Goal: Ask a question

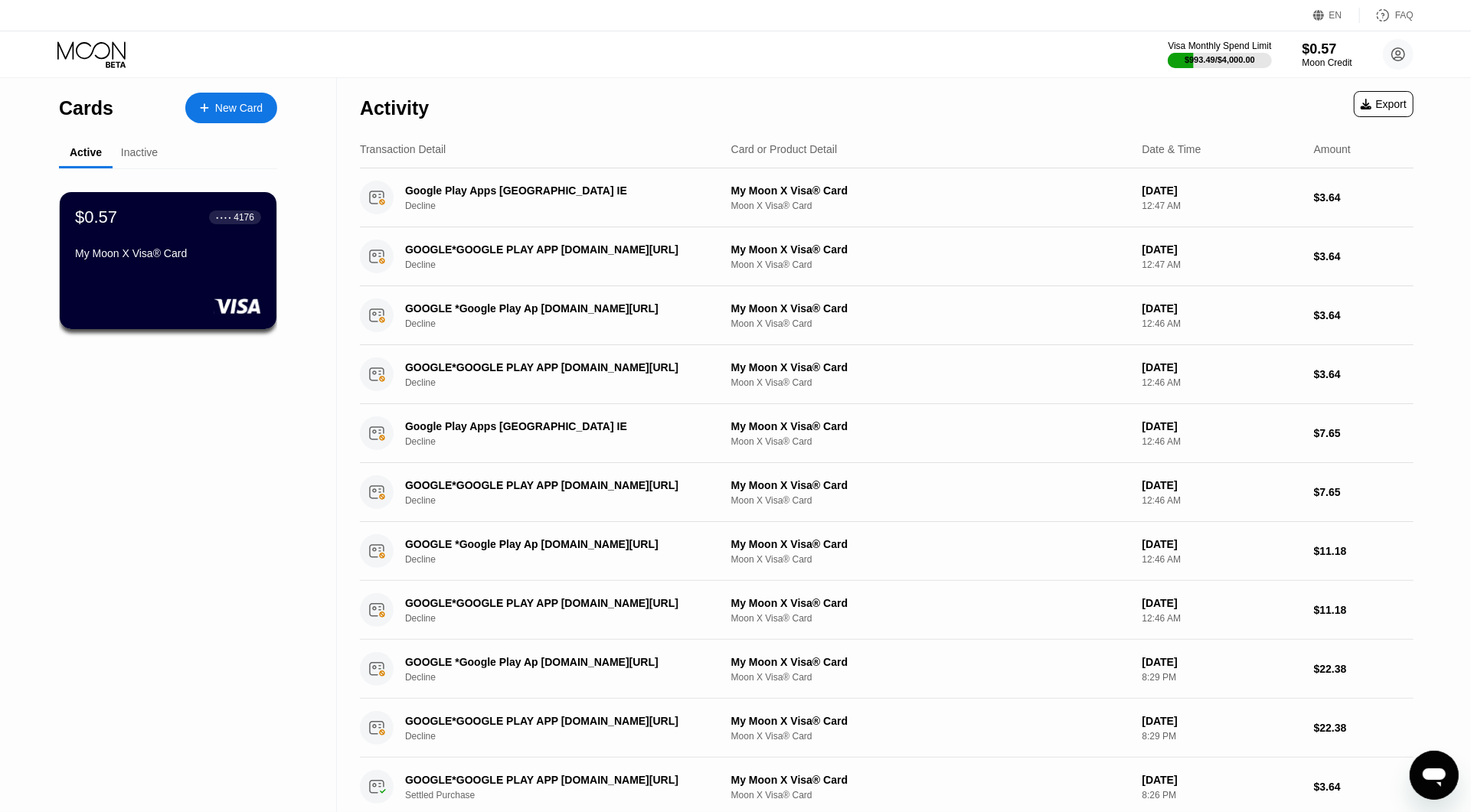
click at [149, 155] on div "Inactive" at bounding box center [139, 152] width 36 height 12
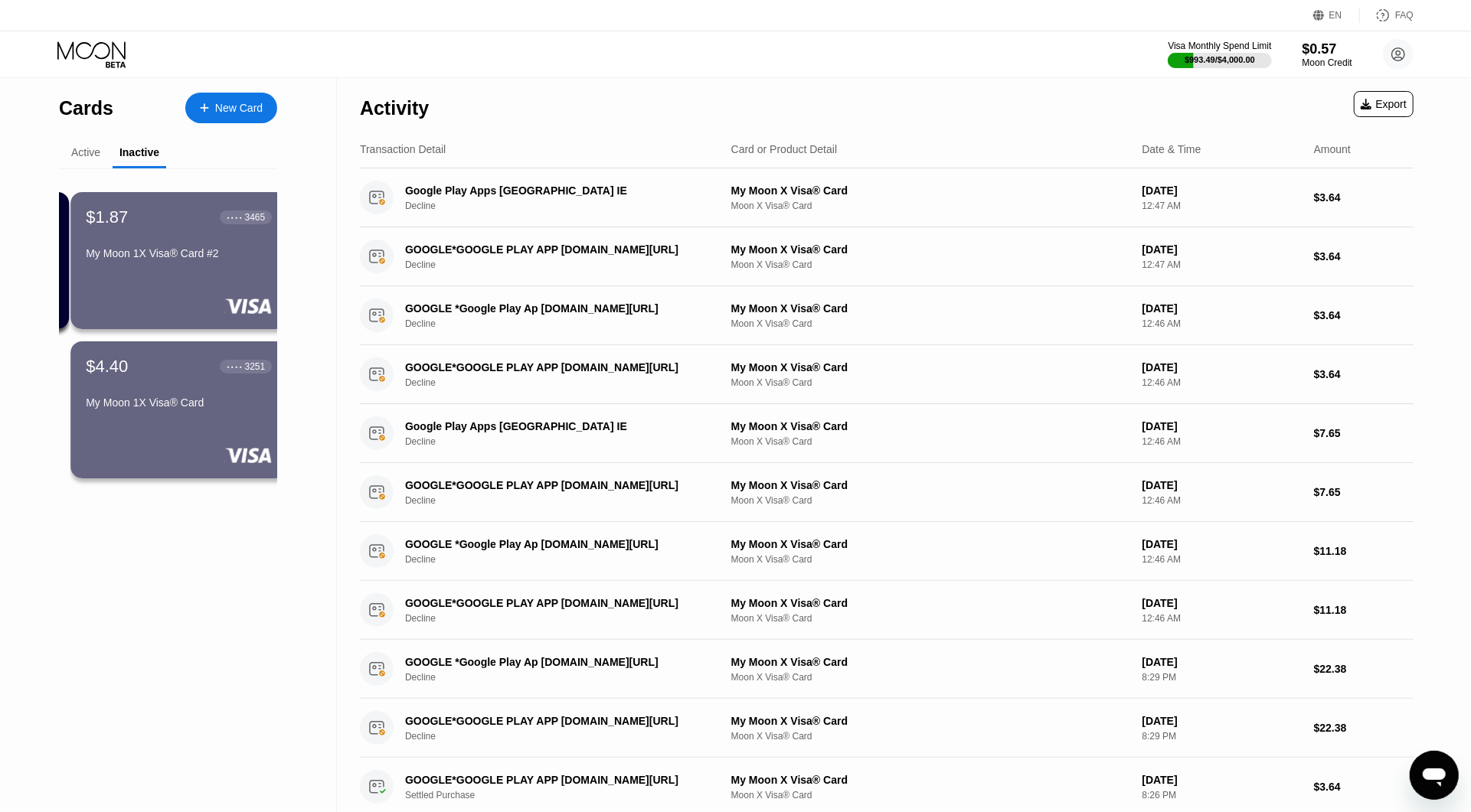
click at [100, 152] on div "Active" at bounding box center [86, 152] width 29 height 12
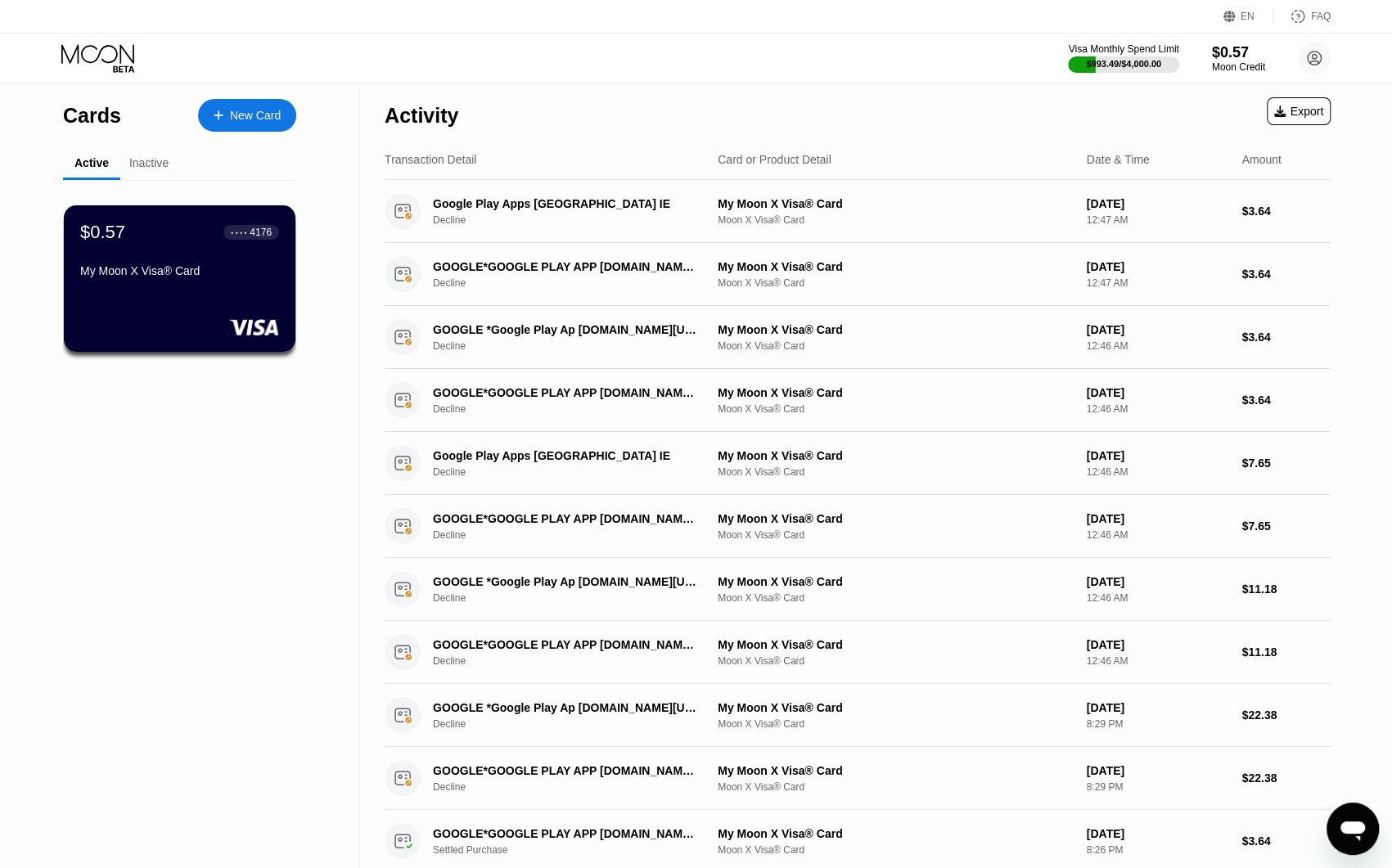
click at [1338, 839] on div "Messaging-Fenster öffnen" at bounding box center [1352, 828] width 49 height 49
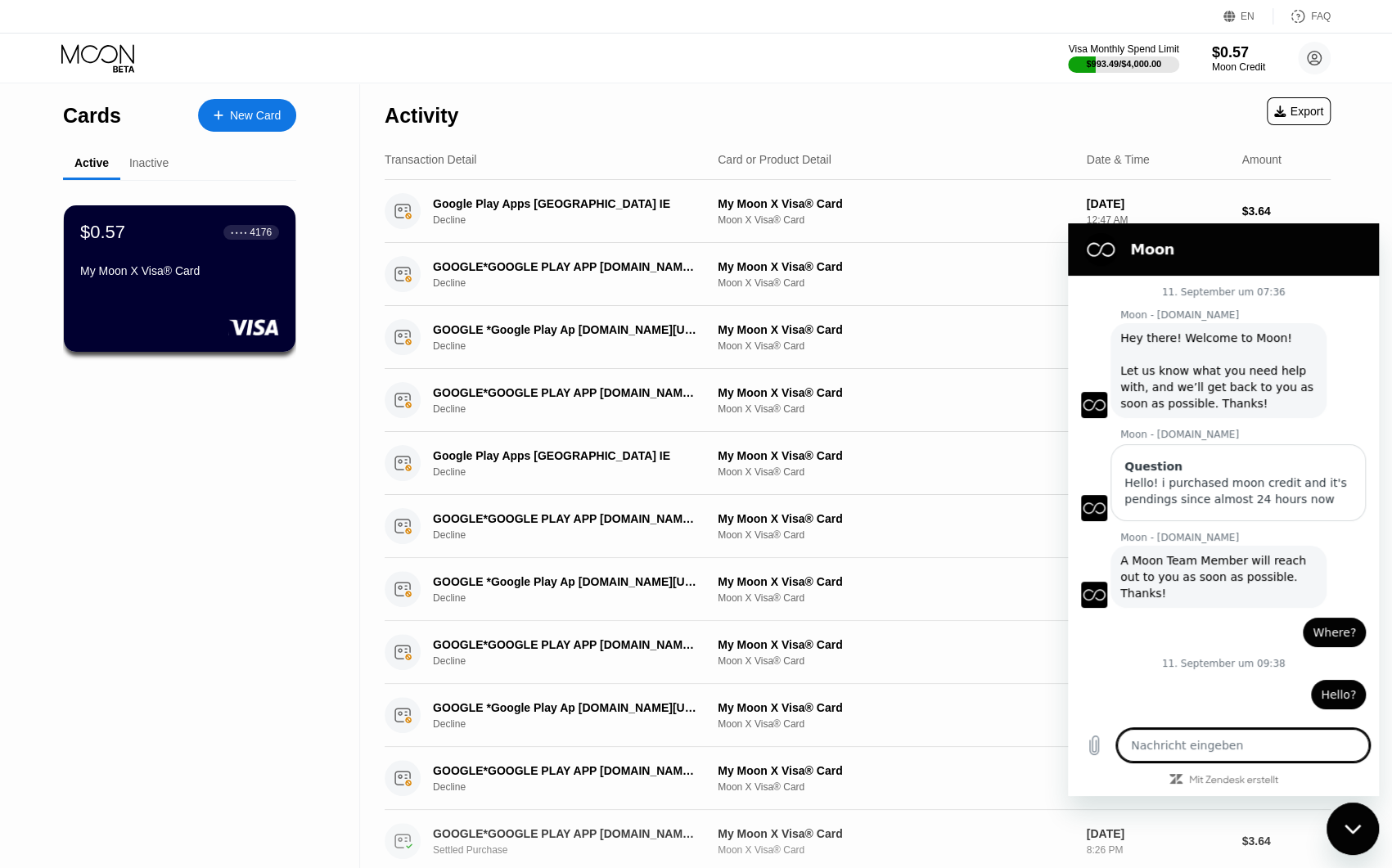
scroll to position [839, 0]
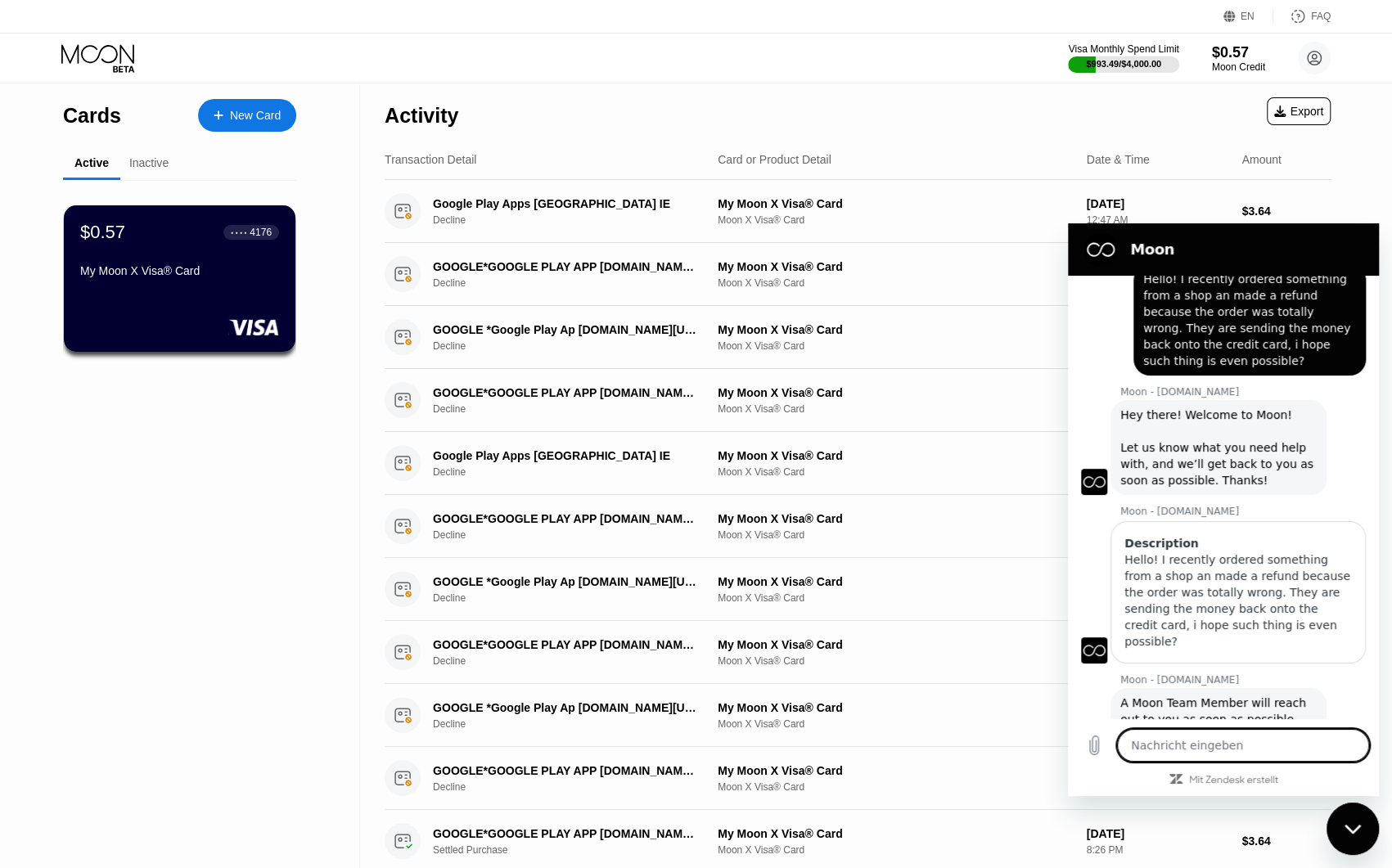
click at [1200, 749] on textarea at bounding box center [1243, 745] width 252 height 33
click at [1100, 746] on icon "Datei hochladen" at bounding box center [1094, 745] width 20 height 20
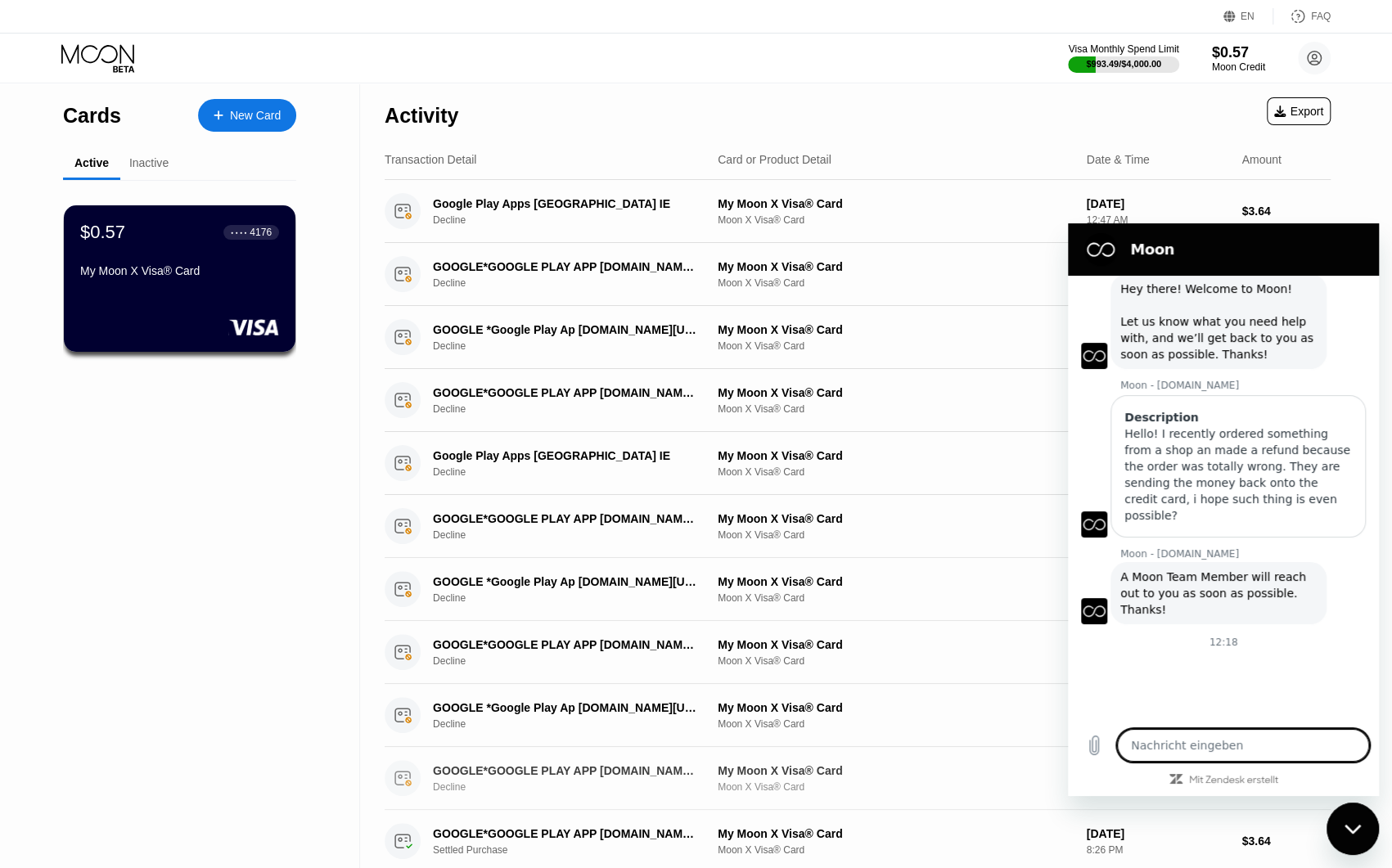
scroll to position [964, 0]
type textarea "x"
type textarea "T"
type textarea "x"
type textarea "Th"
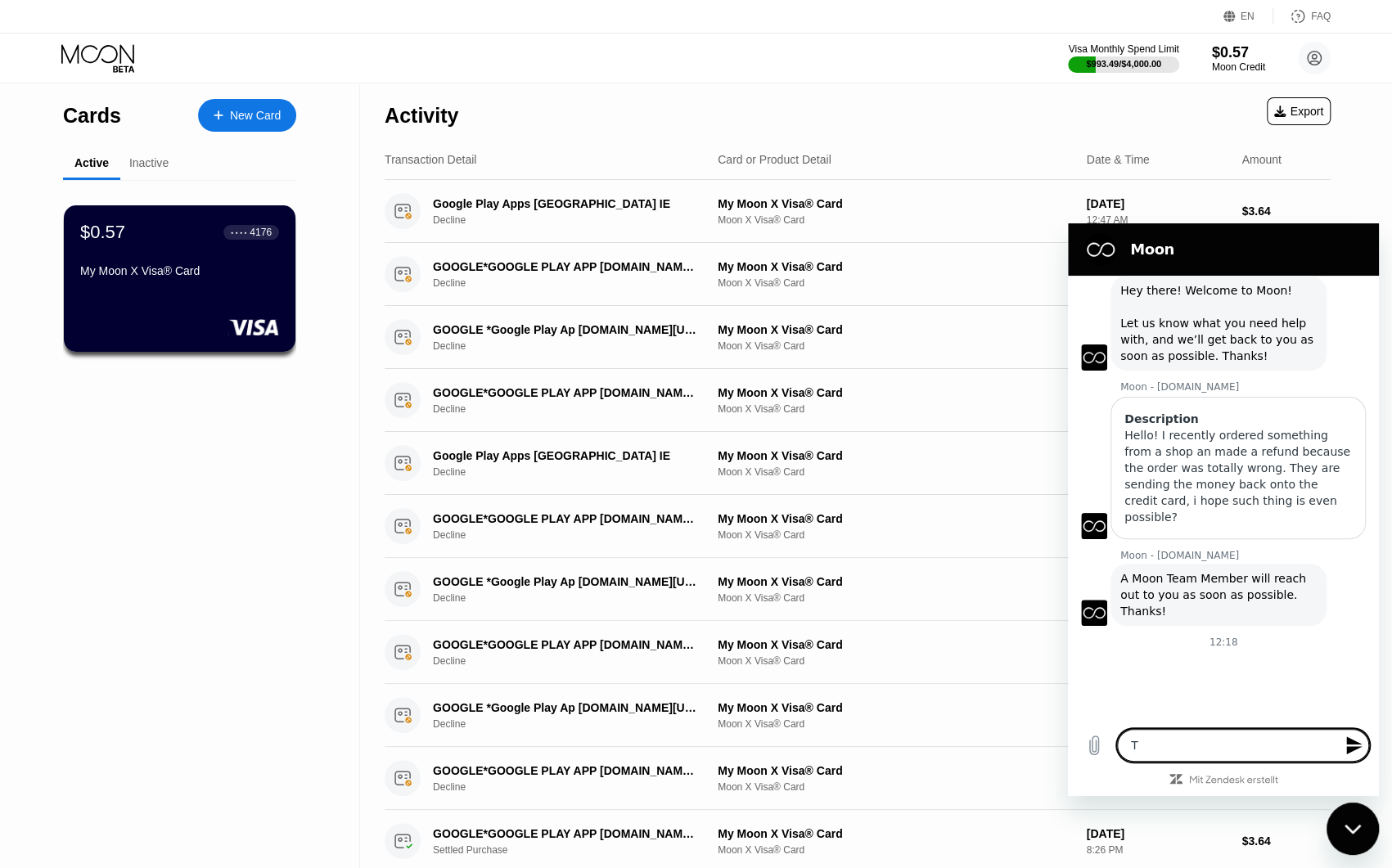
type textarea "x"
type textarea "The"
type textarea "x"
type textarea "The"
type textarea "x"
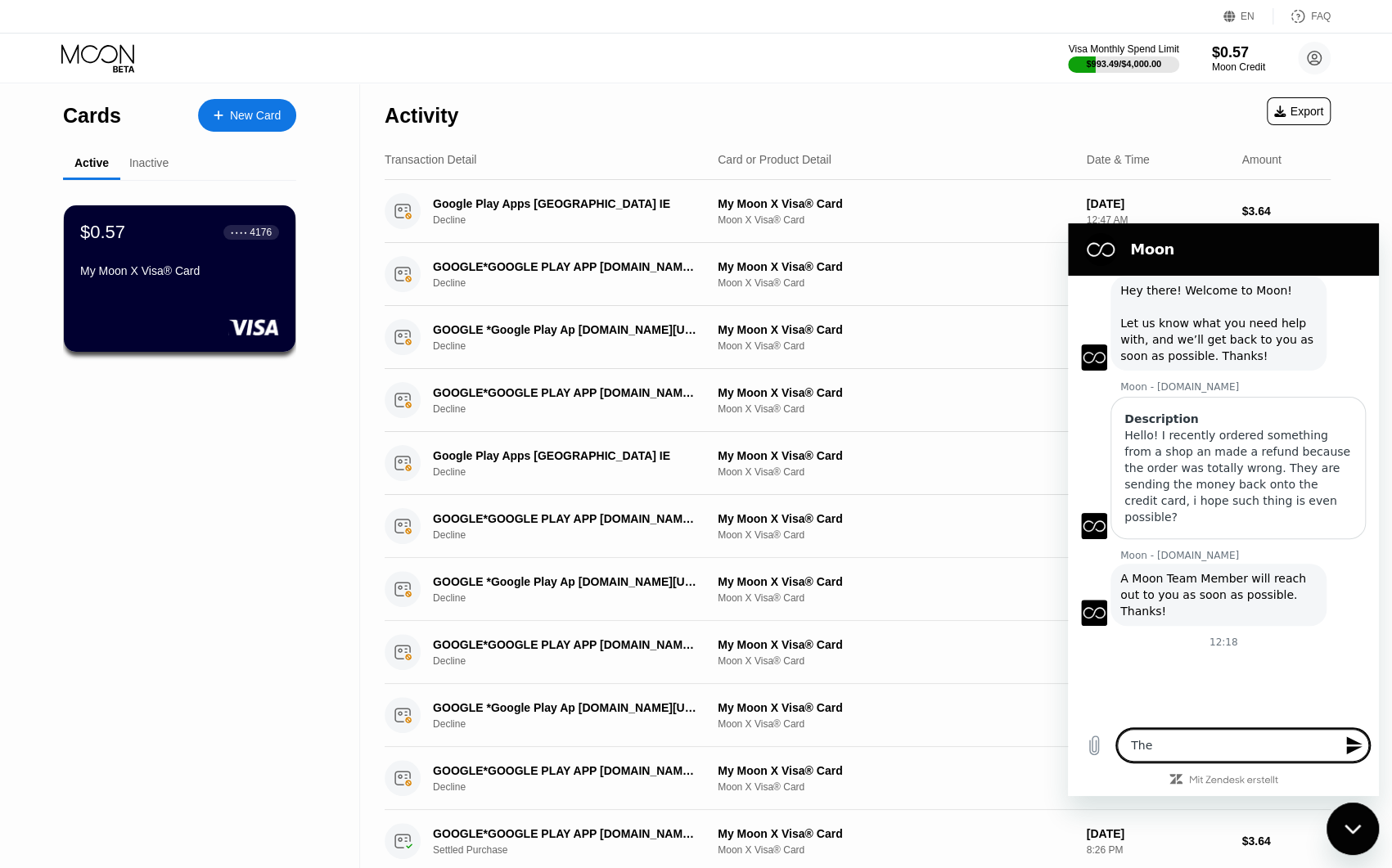
type textarea "The m"
type textarea "x"
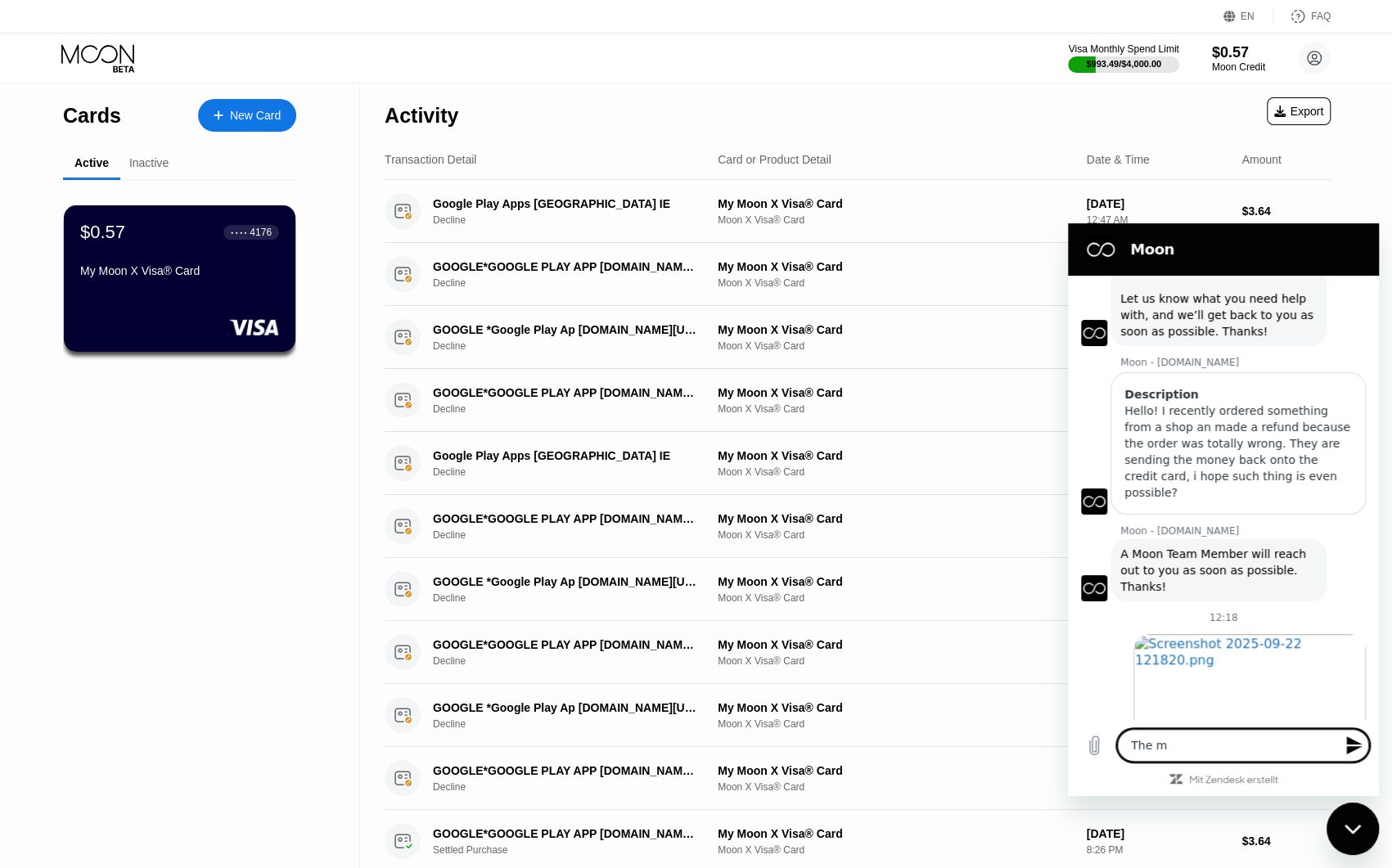
type textarea "The mo"
type textarea "x"
type textarea "The mon"
type textarea "x"
type textarea "The mone"
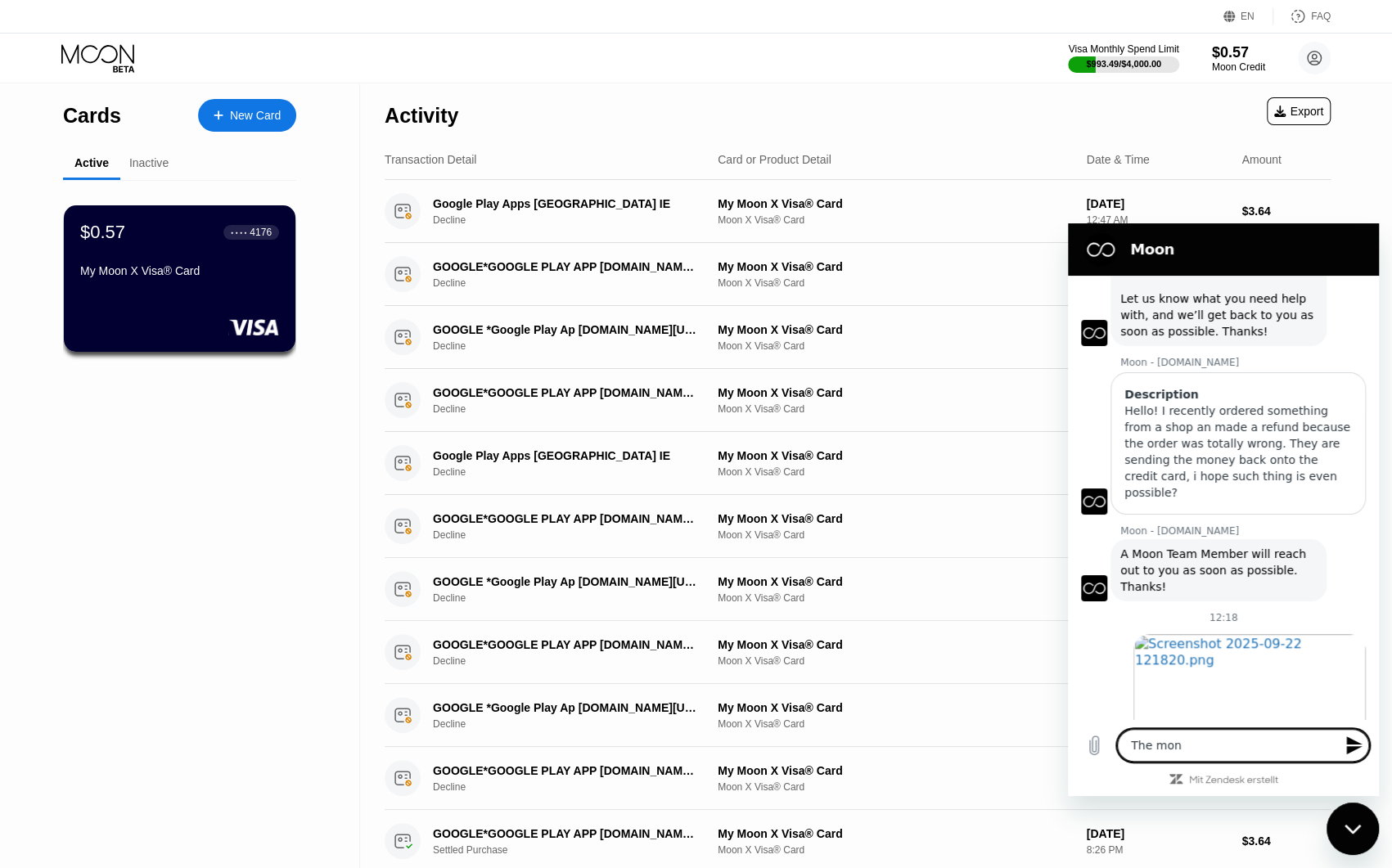
type textarea "x"
type textarea "The money"
type textarea "x"
type textarea "The money"
type textarea "x"
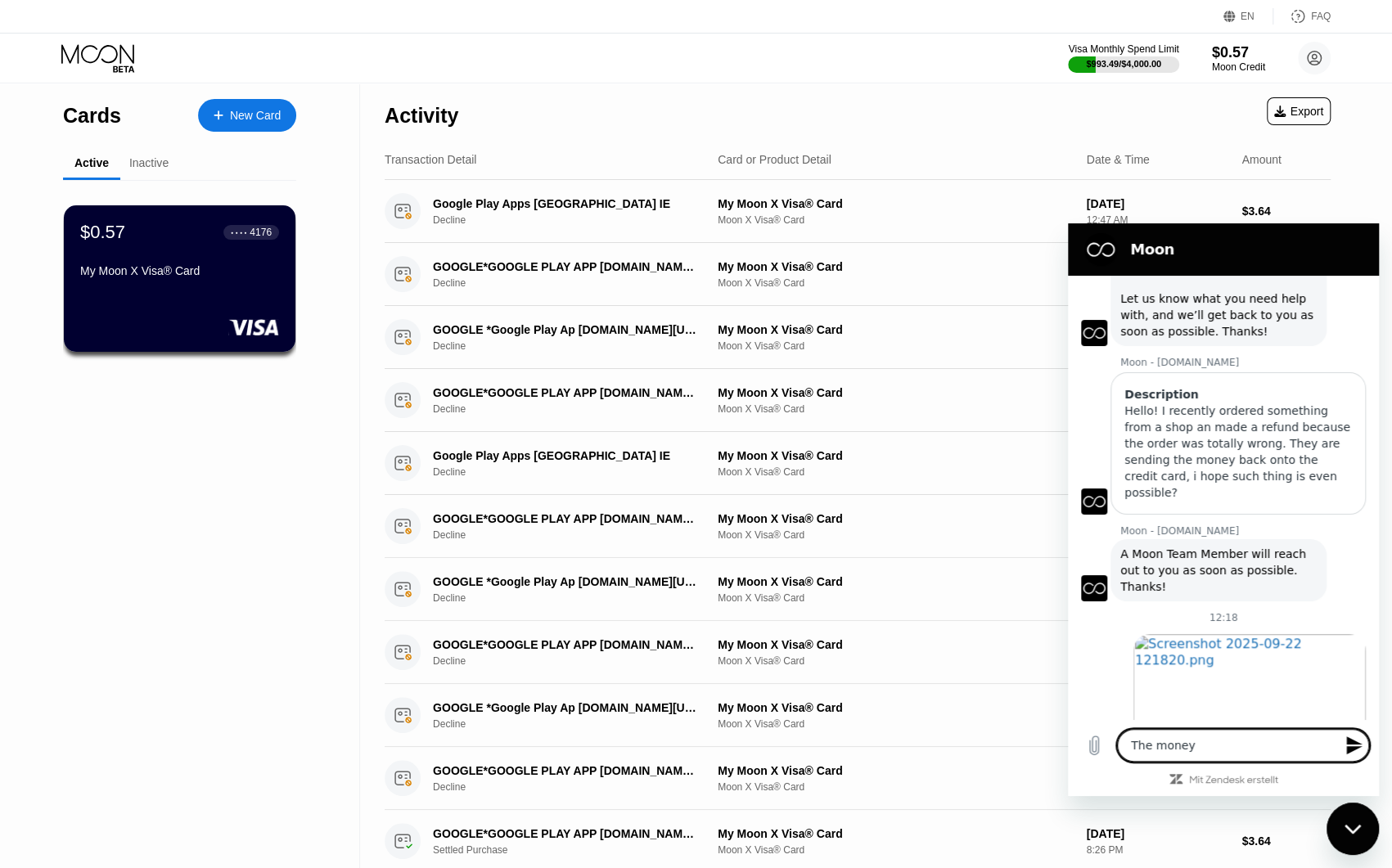
scroll to position [992, 0]
type textarea "The money s"
type textarea "x"
type textarea "The money sh"
type textarea "x"
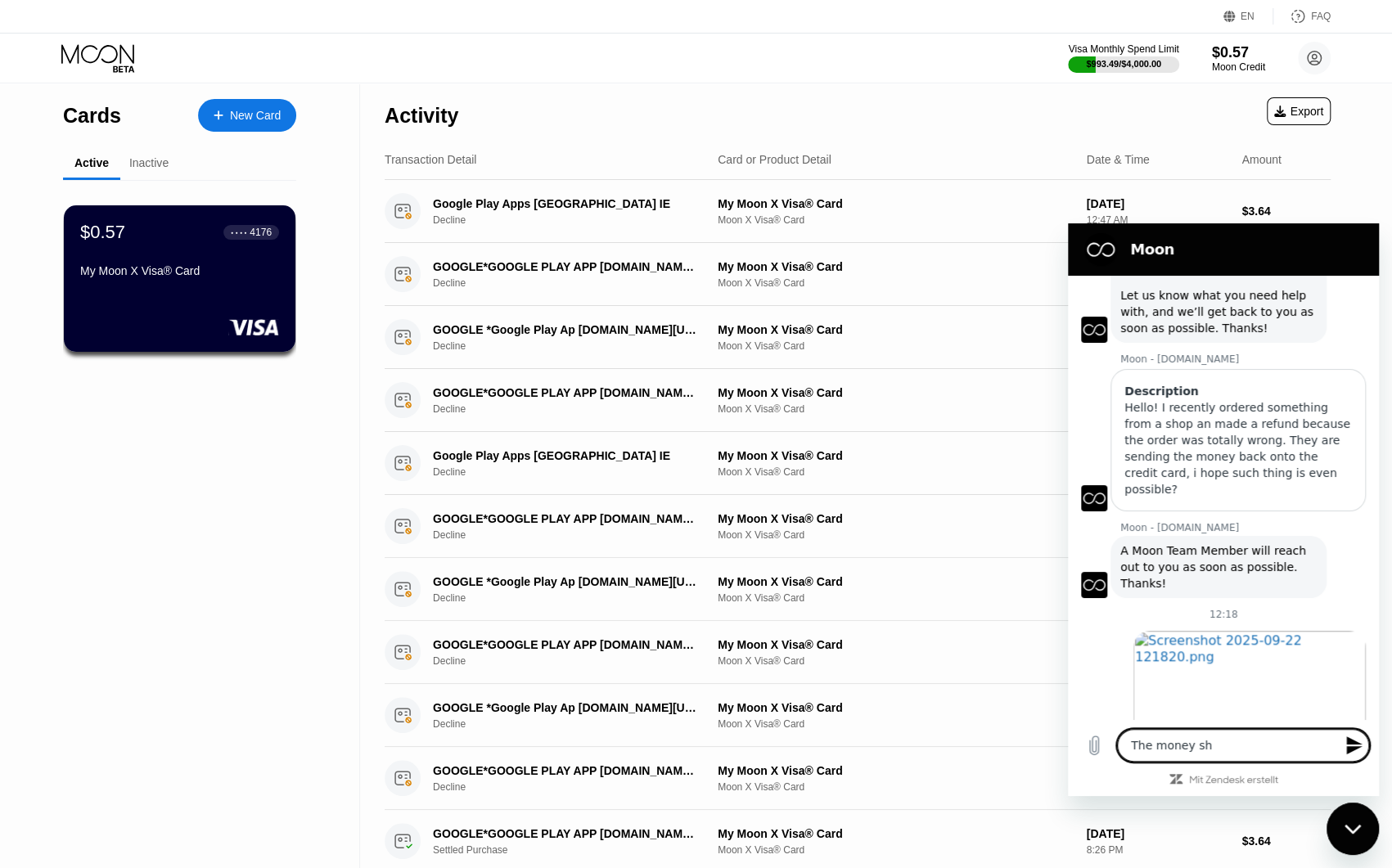
type textarea "The money sho"
type textarea "x"
type textarea "The money shou"
type textarea "x"
type textarea "The money shoul"
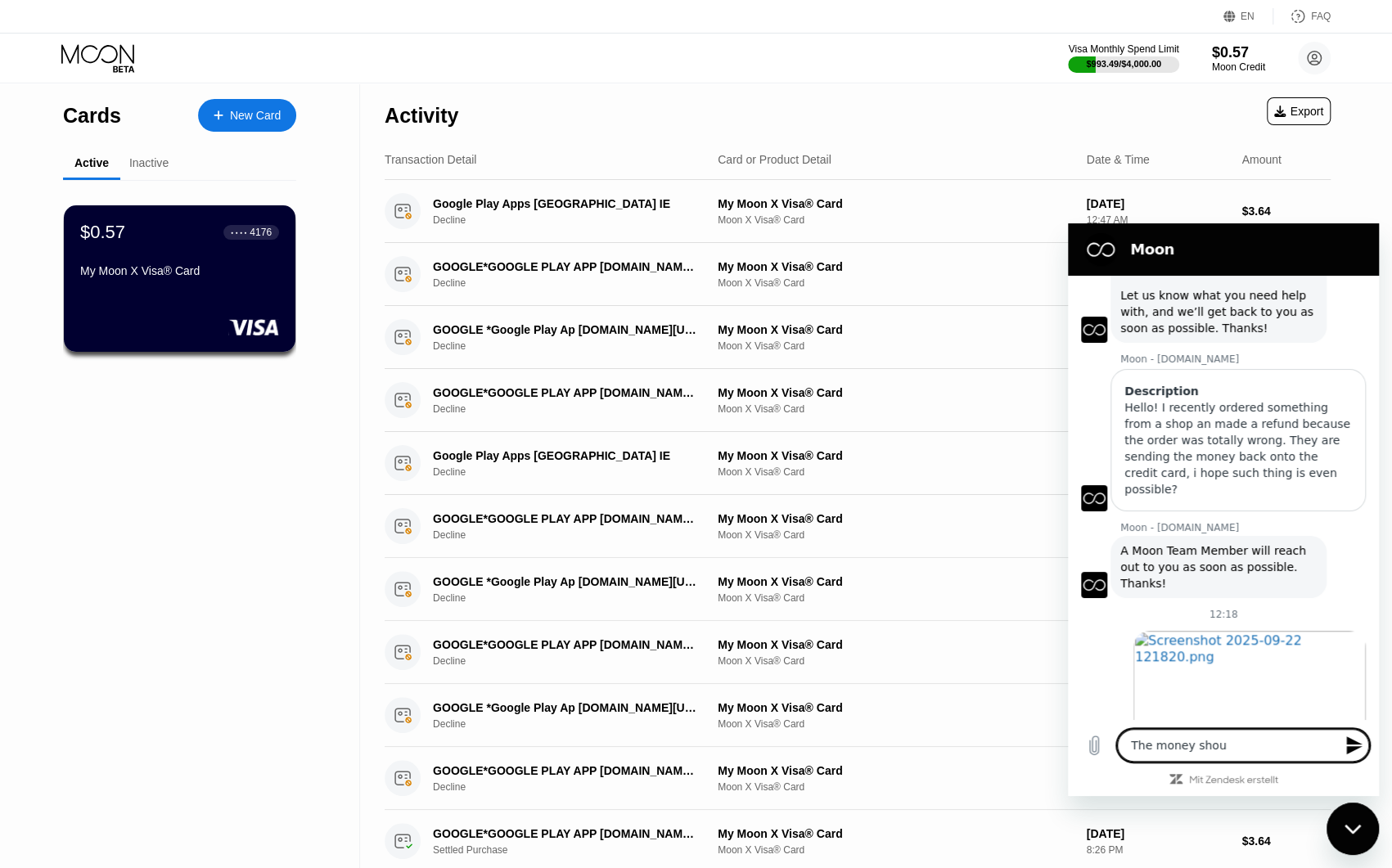
type textarea "x"
type textarea "The money should"
type textarea "x"
type textarea "The money should"
type textarea "x"
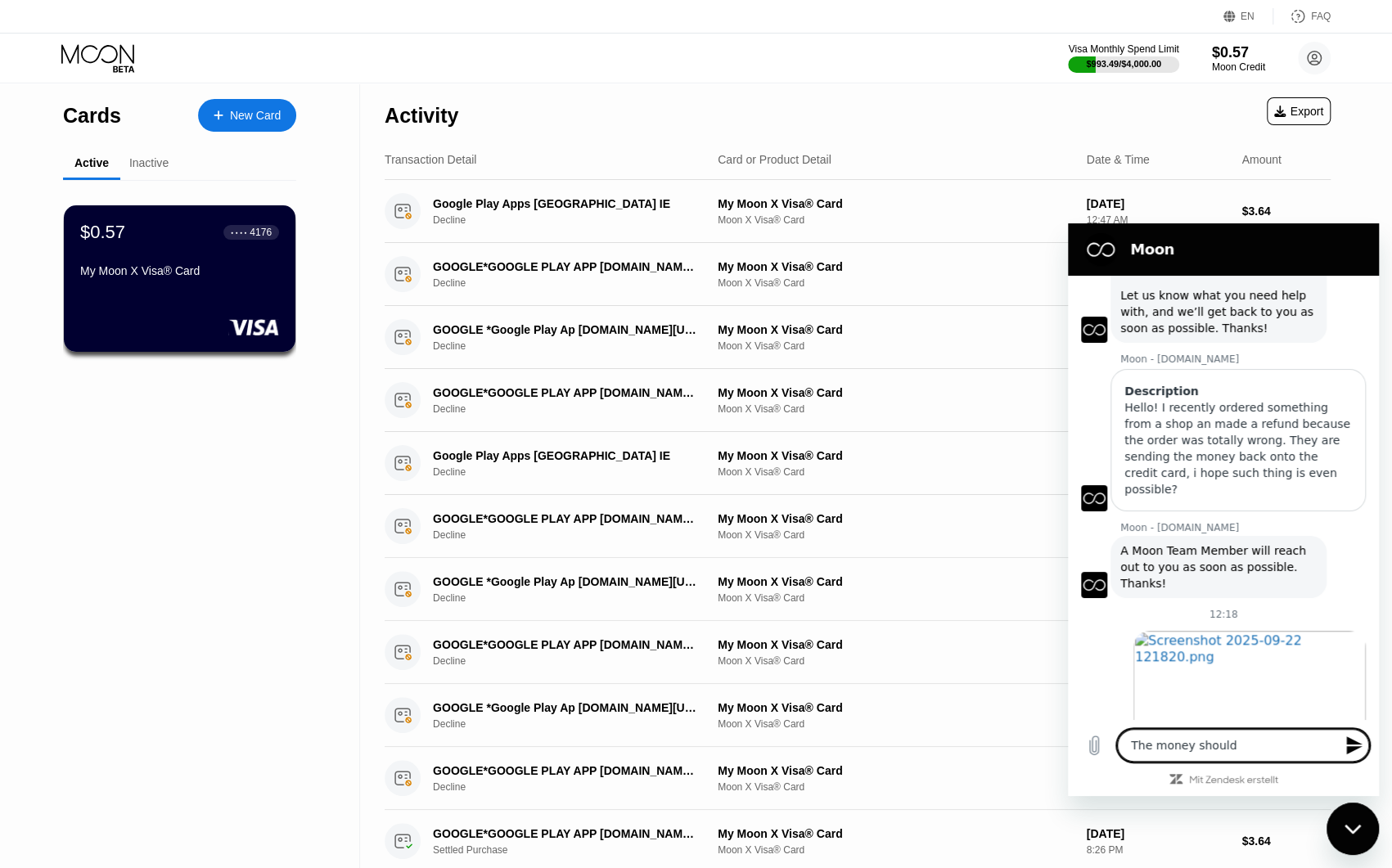
type textarea "The money should a"
type textarea "x"
type textarea "The money should al"
type textarea "x"
type textarea "The money should alr"
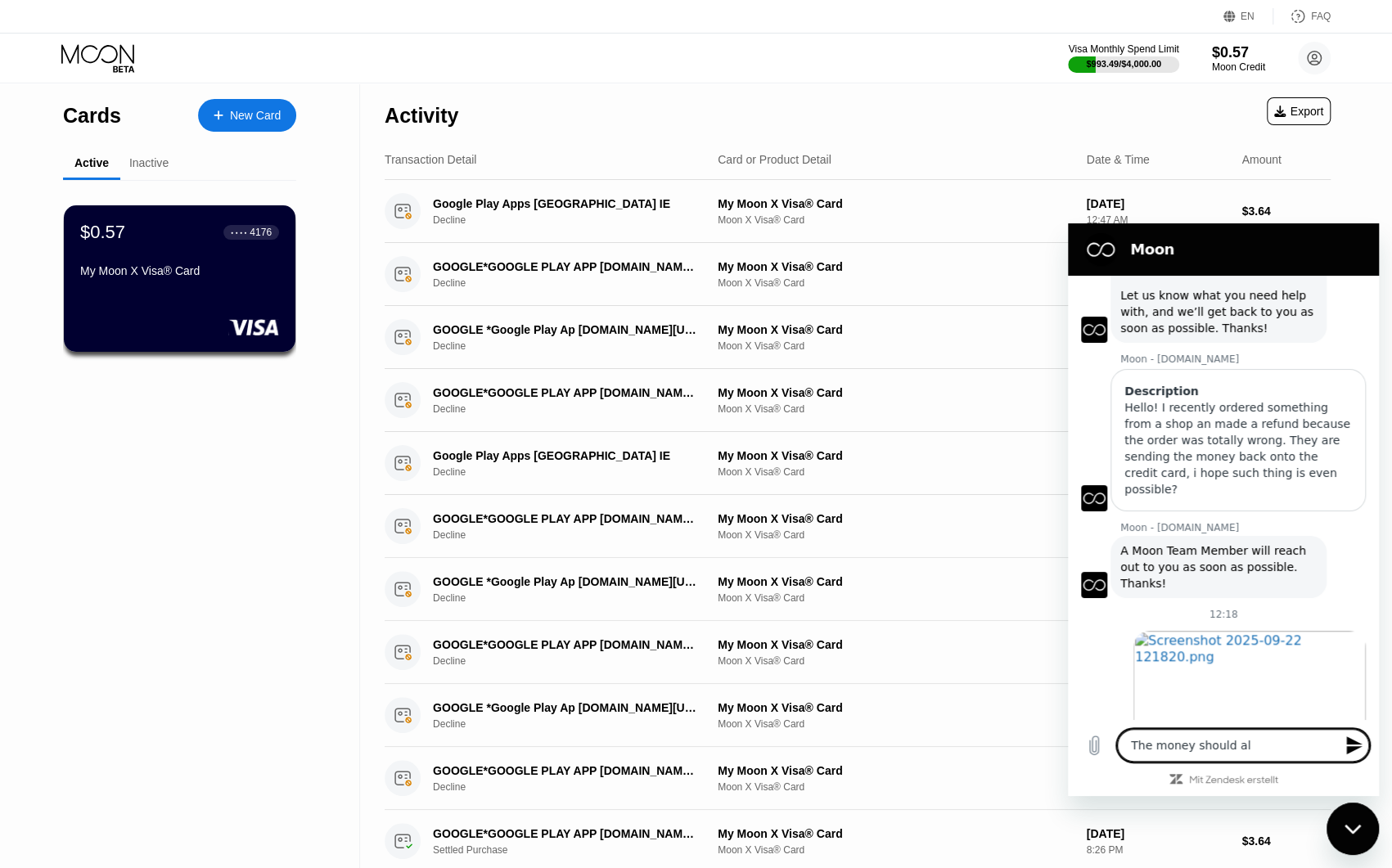
type textarea "x"
type textarea "The money should alre"
type textarea "x"
type textarea "The money should alrea"
type textarea "x"
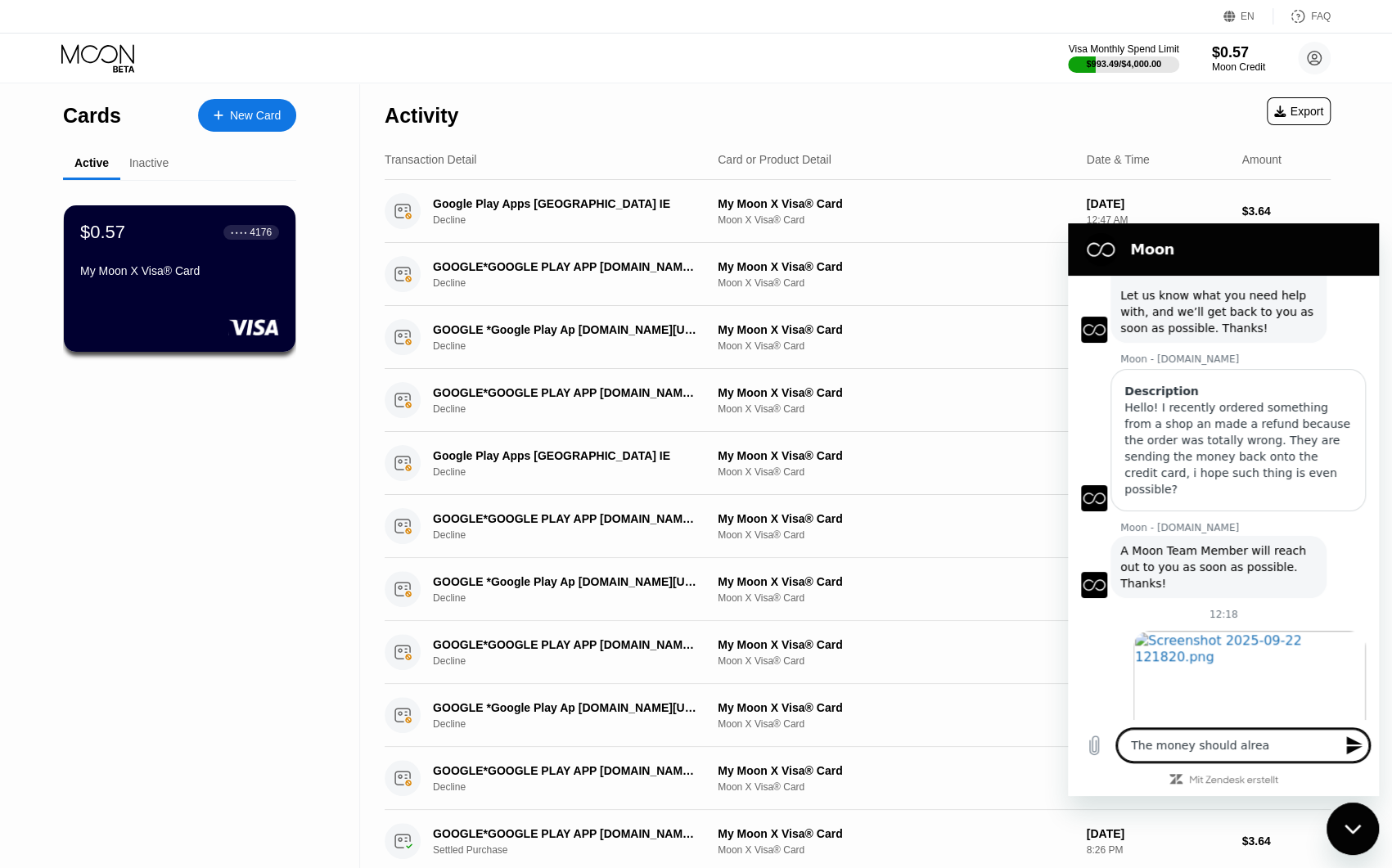
type textarea "The money should alread"
type textarea "x"
type textarea "The money should already"
type textarea "x"
type textarea "The money should already"
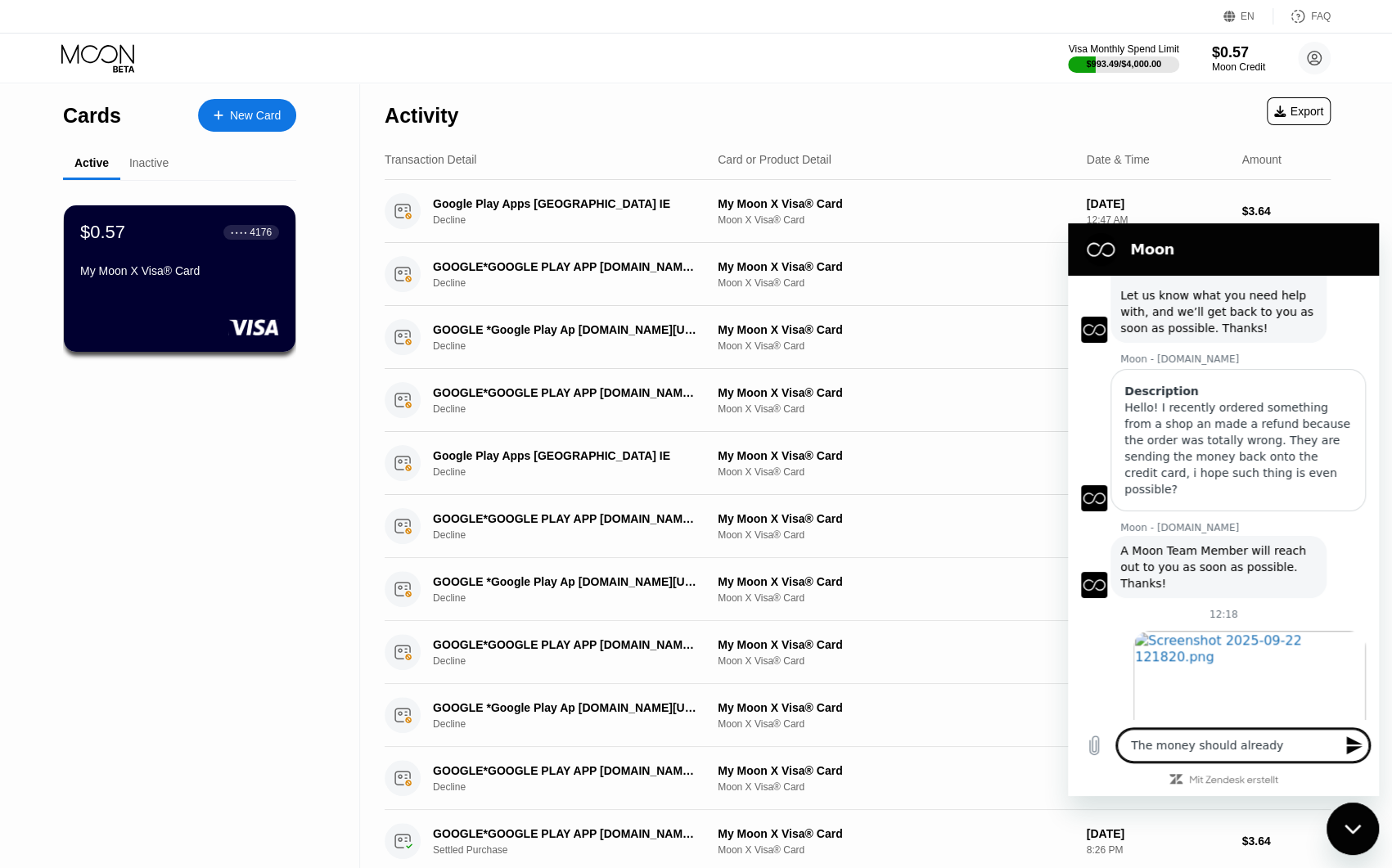
type textarea "x"
type textarea "The money should already b"
type textarea "x"
type textarea "The money should already be"
type textarea "x"
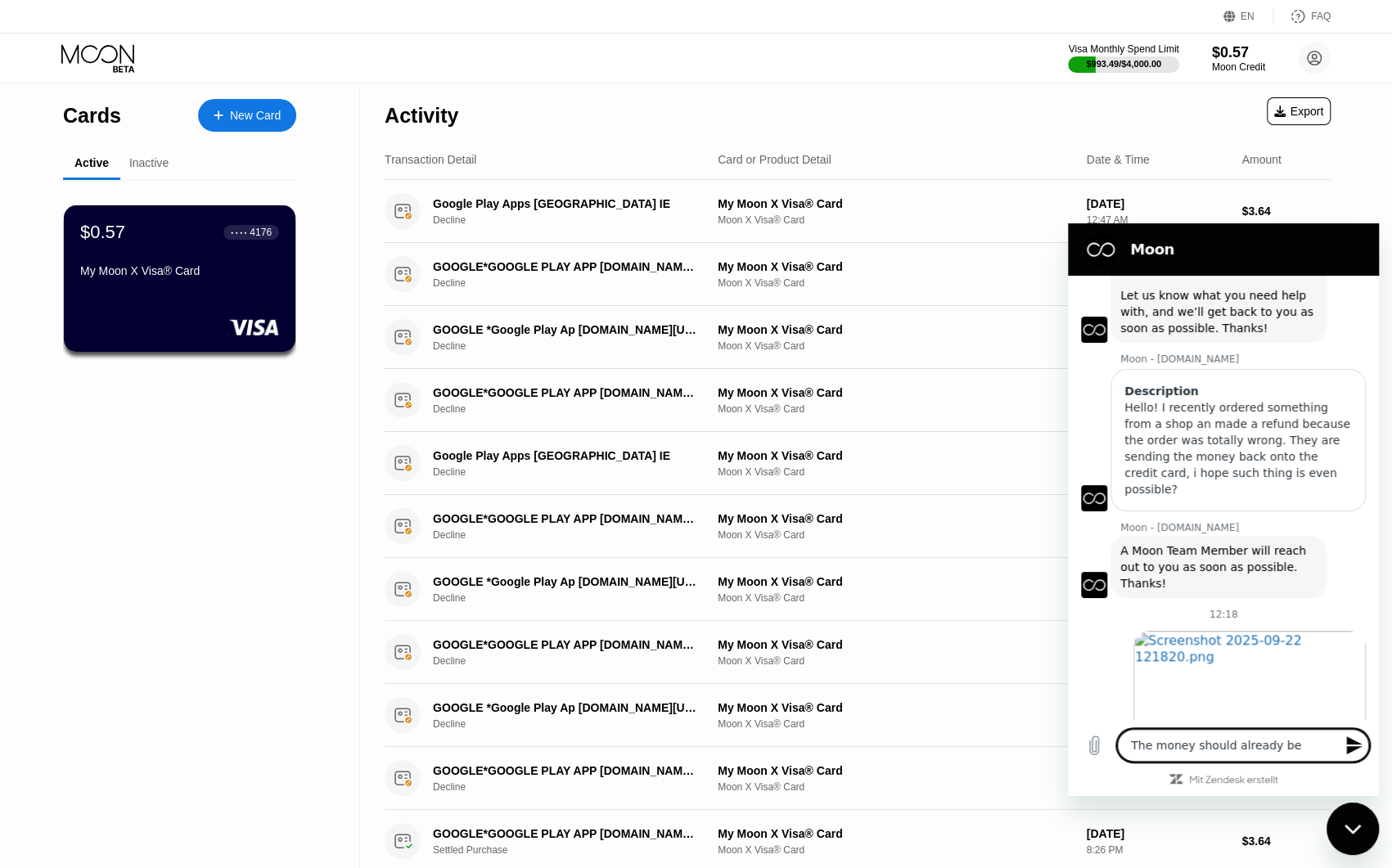
type textarea "The money should already be"
type textarea "x"
type textarea "The money should already be o"
type textarea "x"
type textarea "The money should already be on"
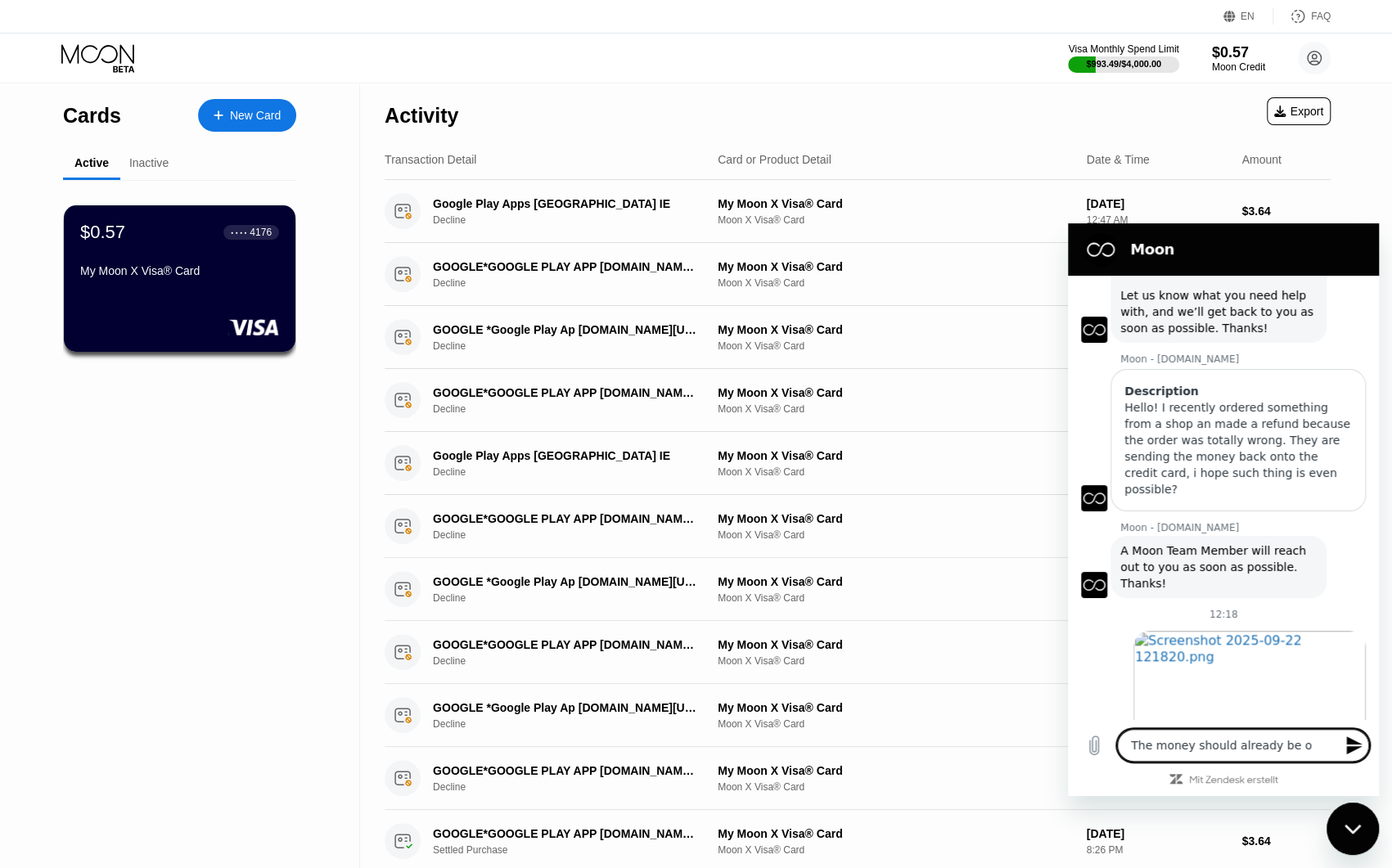
type textarea "x"
type textarea "The money should already be on"
type textarea "x"
type textarea "The money should already be on t"
type textarea "x"
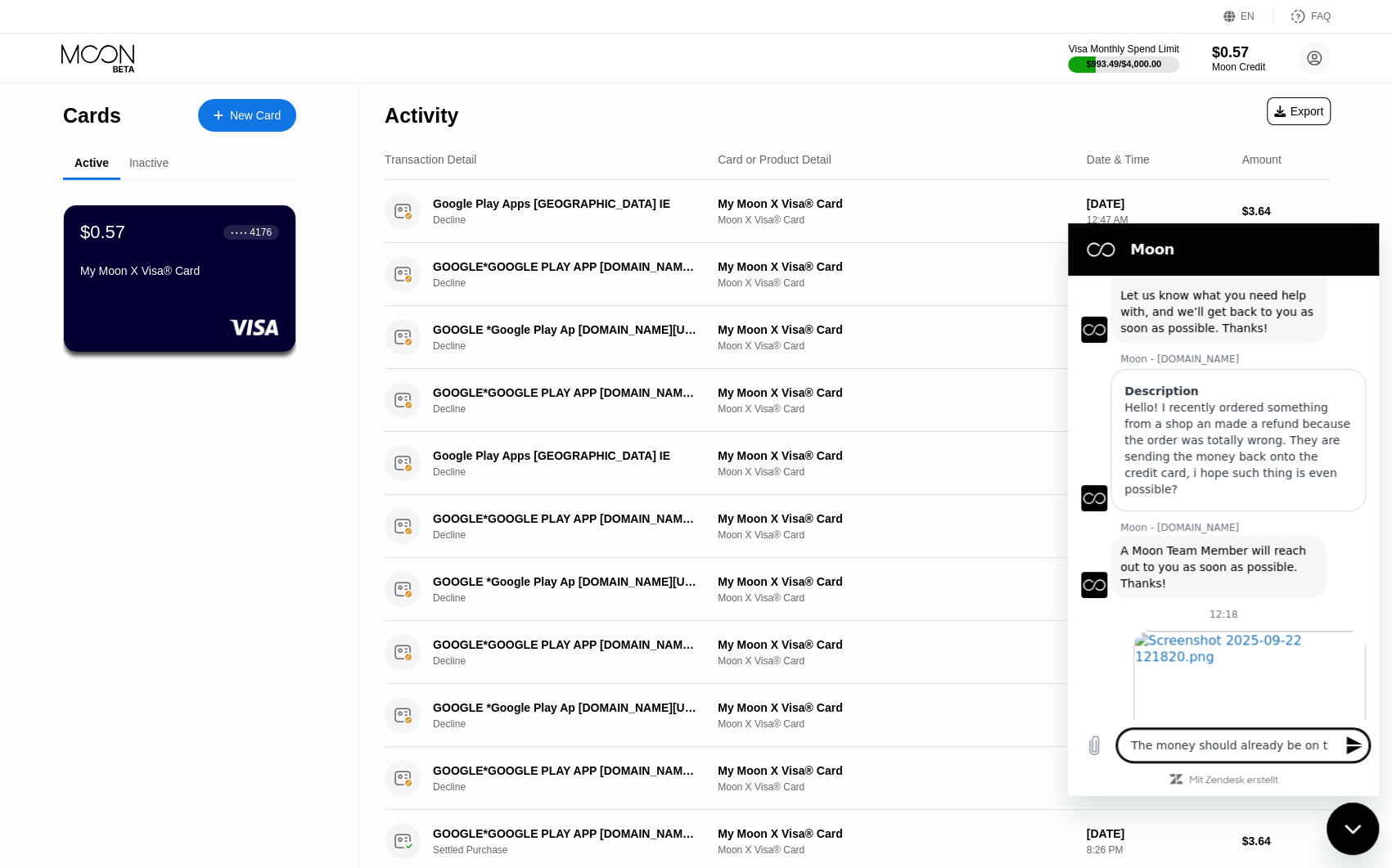
type textarea "The money should already be on th"
type textarea "x"
type textarea "The money should already be on the"
type textarea "x"
type textarea "The money should already be on the"
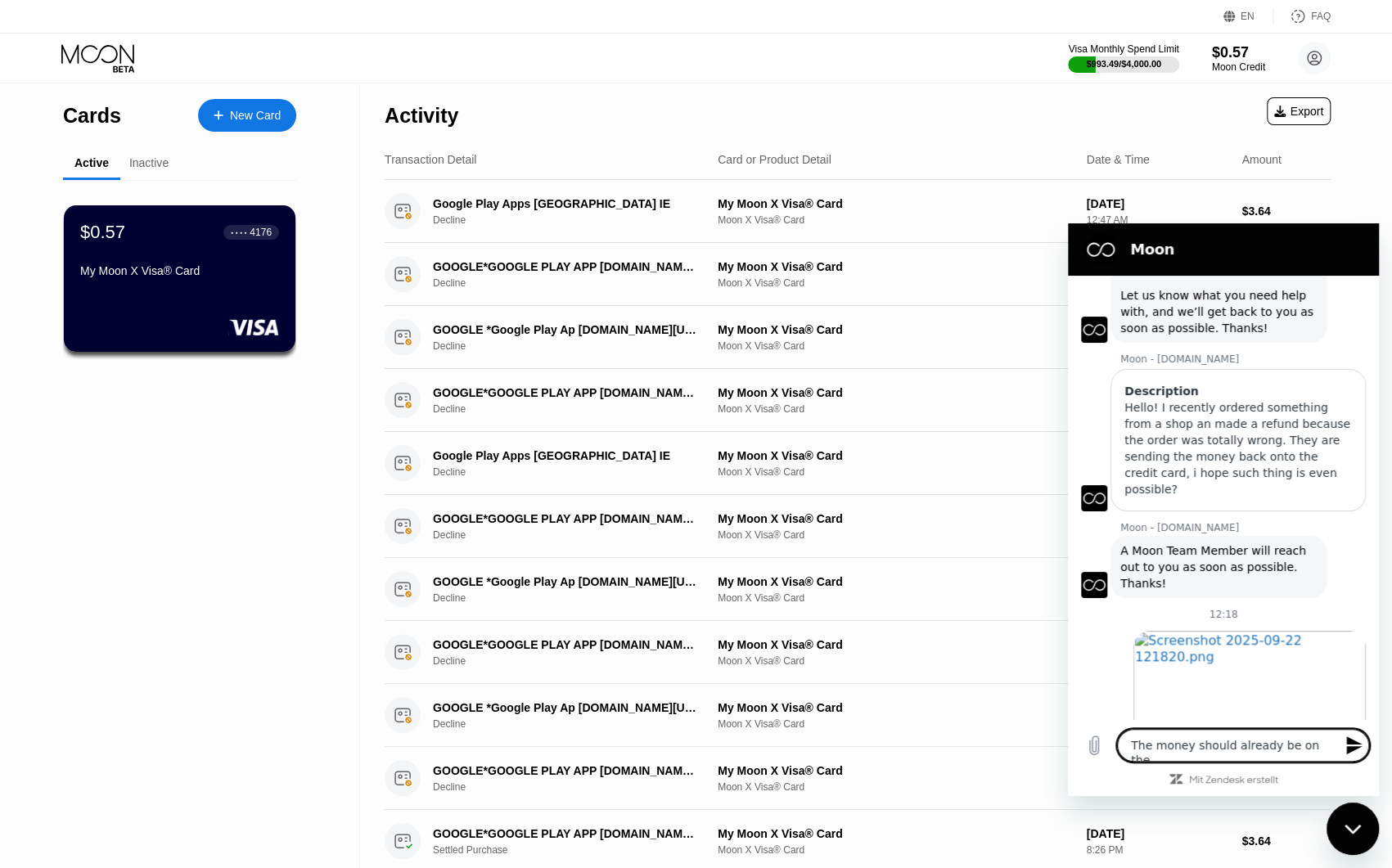
type textarea "x"
type textarea "The money should already be on the c"
type textarea "x"
type textarea "The money should already be on the ca"
type textarea "x"
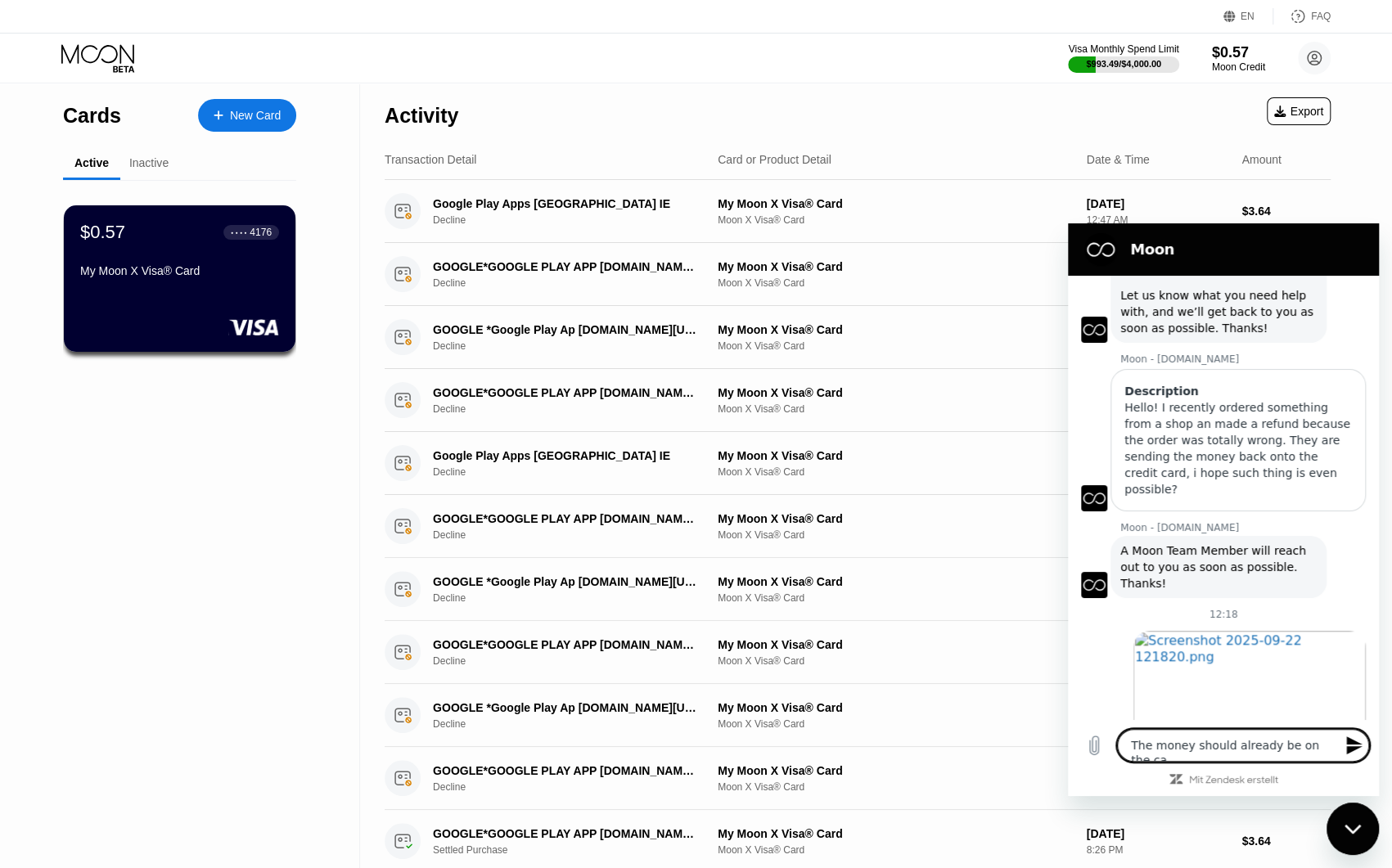
type textarea "The money should already be on the car"
type textarea "x"
type textarea "The money should already be on the card"
type textarea "x"
type textarea "The money should already be on the card"
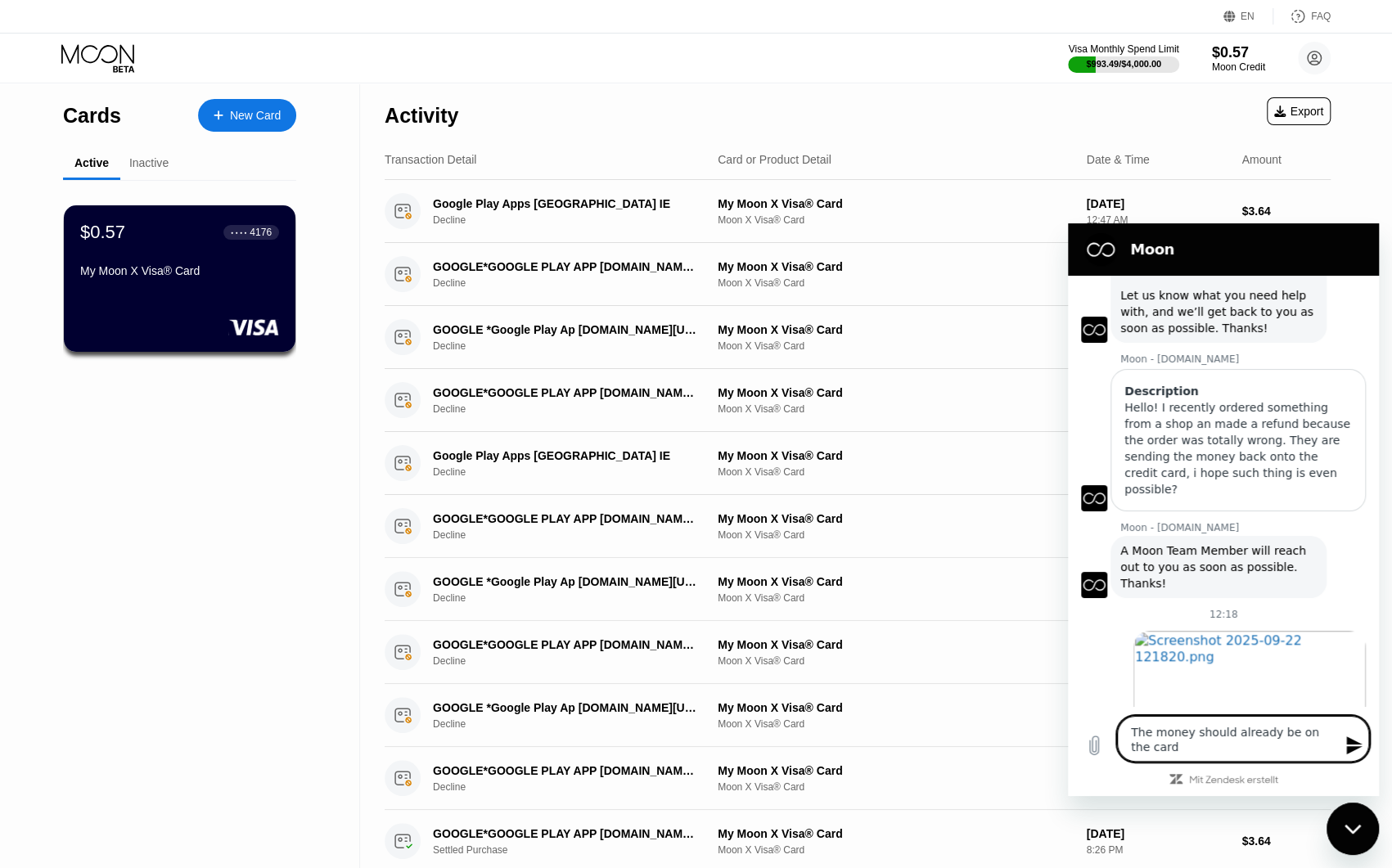
click at [1353, 744] on icon "Nachricht senden" at bounding box center [1354, 745] width 16 height 18
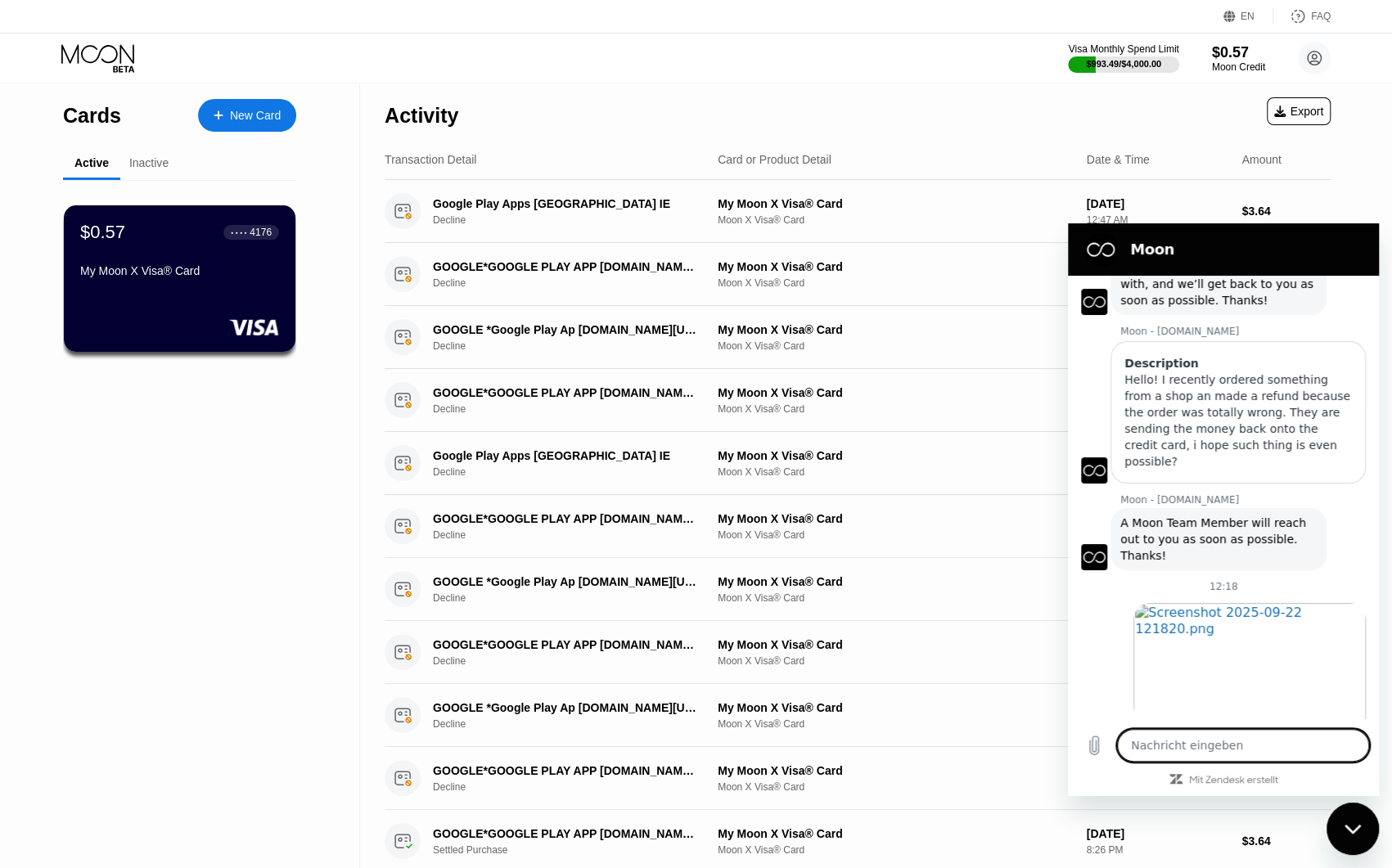
scroll to position [1023, 0]
click at [176, 252] on div "$0.57 ● ● ● ● 4176 My Moon X Visa® Card" at bounding box center [180, 252] width 201 height 63
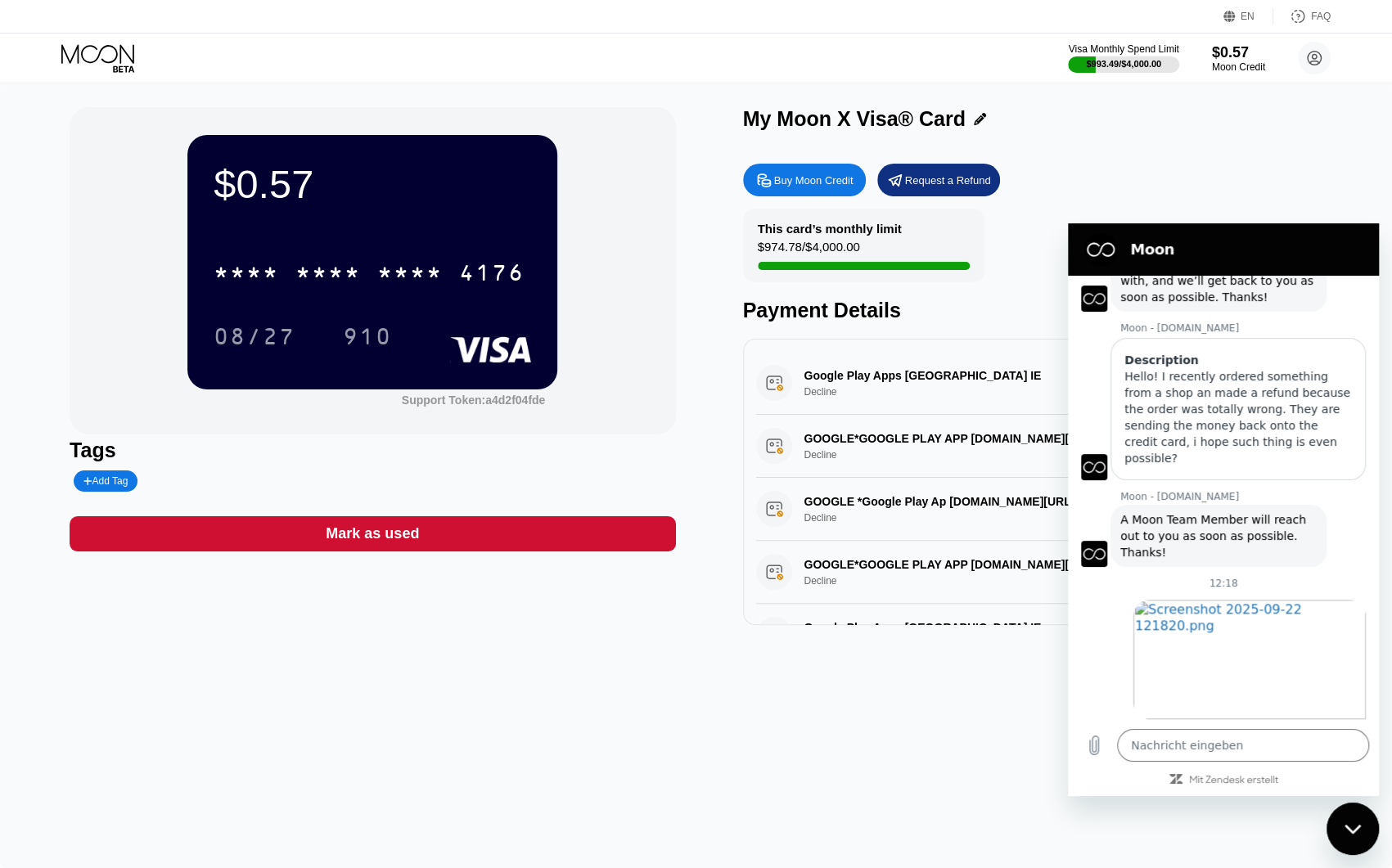
click at [1350, 832] on icon "Messaging-Fenster schließen" at bounding box center [1351, 828] width 16 height 9
type textarea "x"
